Goal: Transaction & Acquisition: Purchase product/service

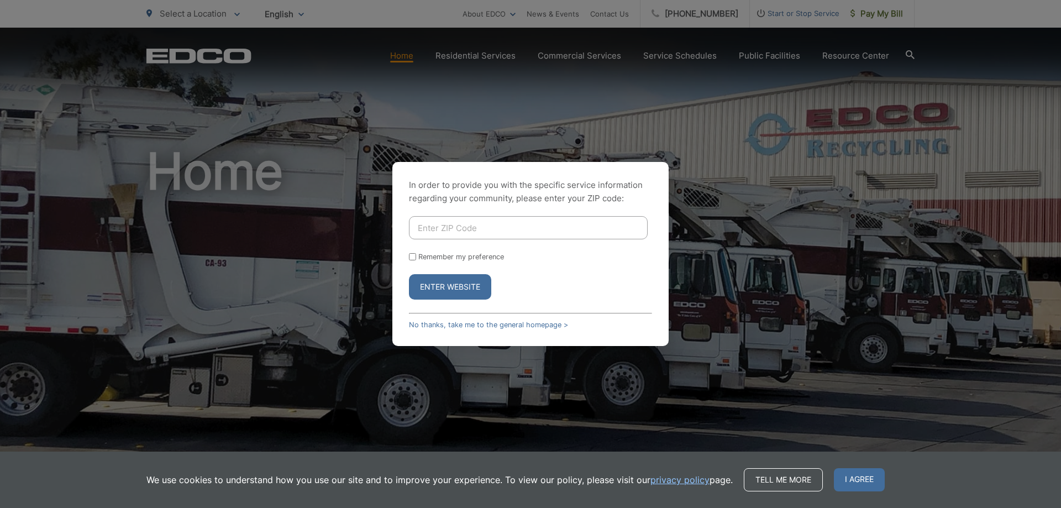
click at [502, 227] on input "Enter ZIP Code" at bounding box center [528, 227] width 239 height 23
click at [512, 325] on link "No thanks, take me to the general homepage >" at bounding box center [488, 324] width 159 height 8
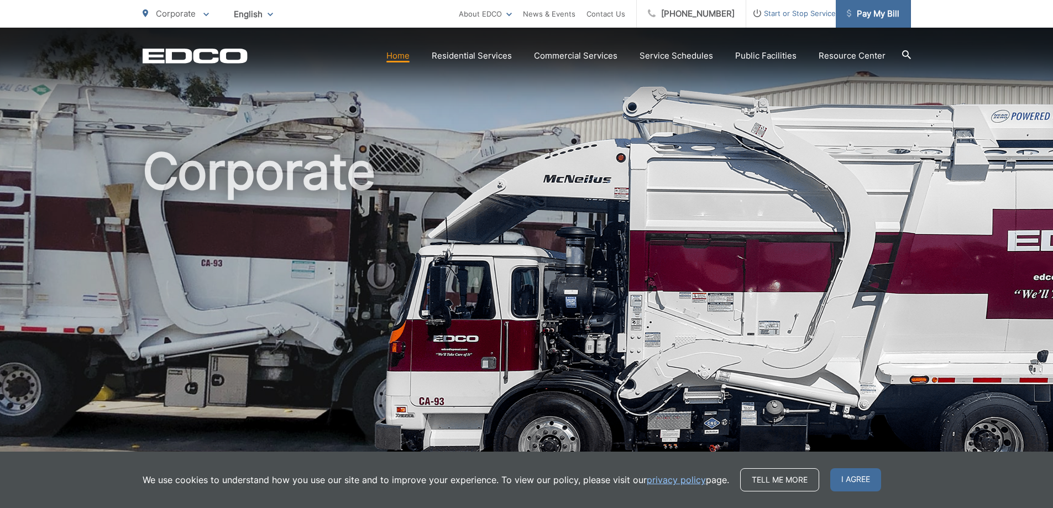
click at [873, 15] on span "Pay My Bill" at bounding box center [872, 13] width 52 height 13
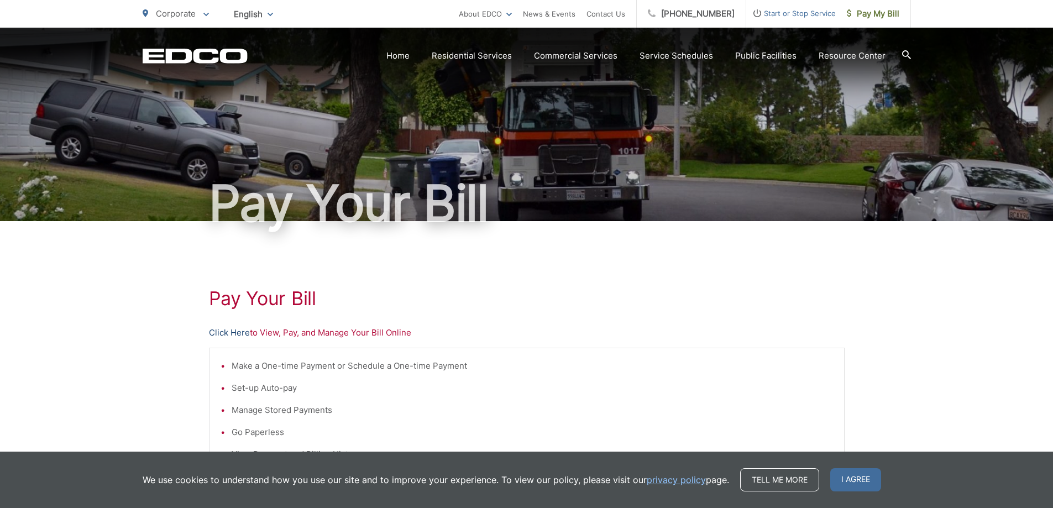
click at [228, 333] on link "Click Here" at bounding box center [229, 332] width 41 height 13
